Goal: Task Accomplishment & Management: Manage account settings

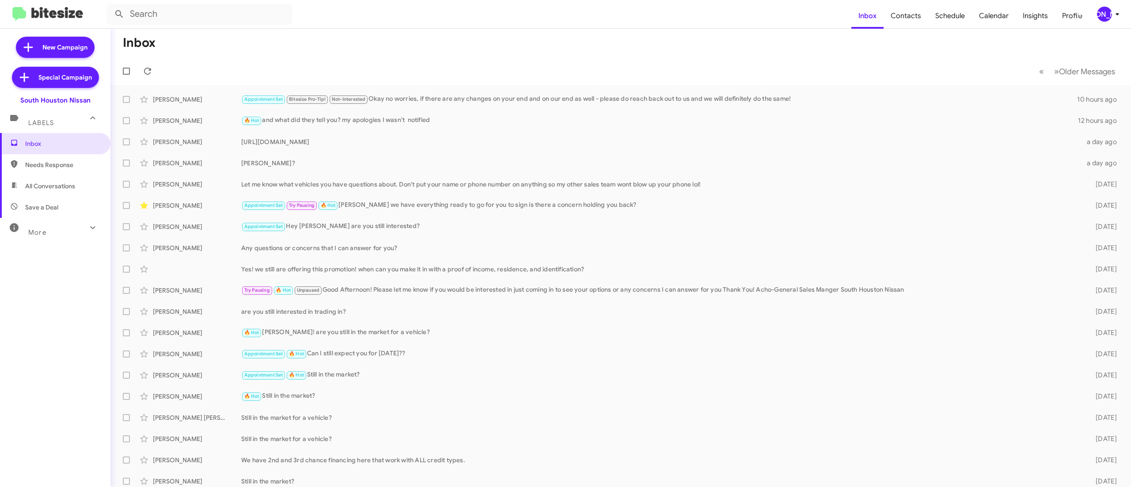
click at [1102, 14] on div "[PERSON_NAME]" at bounding box center [1104, 14] width 15 height 15
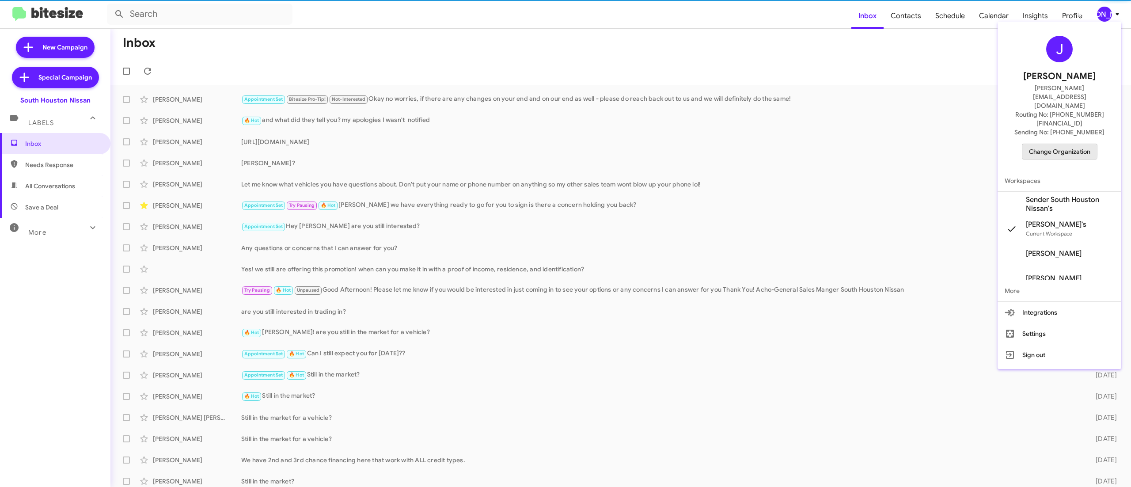
click at [1055, 144] on span "Change Organization" at bounding box center [1059, 151] width 61 height 15
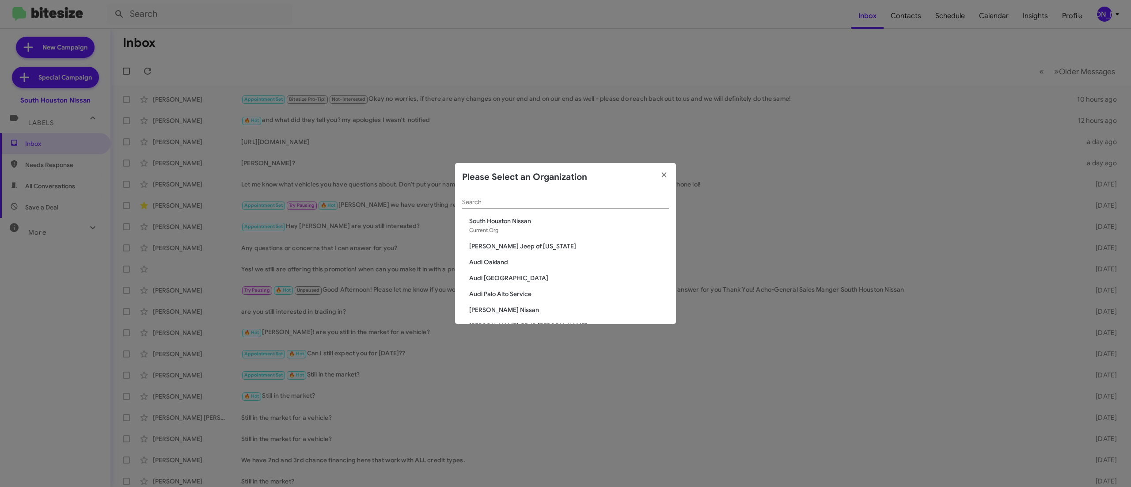
click at [484, 195] on div "Search" at bounding box center [565, 199] width 207 height 17
click at [488, 201] on input "Search" at bounding box center [565, 202] width 207 height 7
type input "de"
click at [497, 217] on span "[PERSON_NAME] Chevrolet" at bounding box center [569, 220] width 200 height 9
